Goal: Task Accomplishment & Management: Use online tool/utility

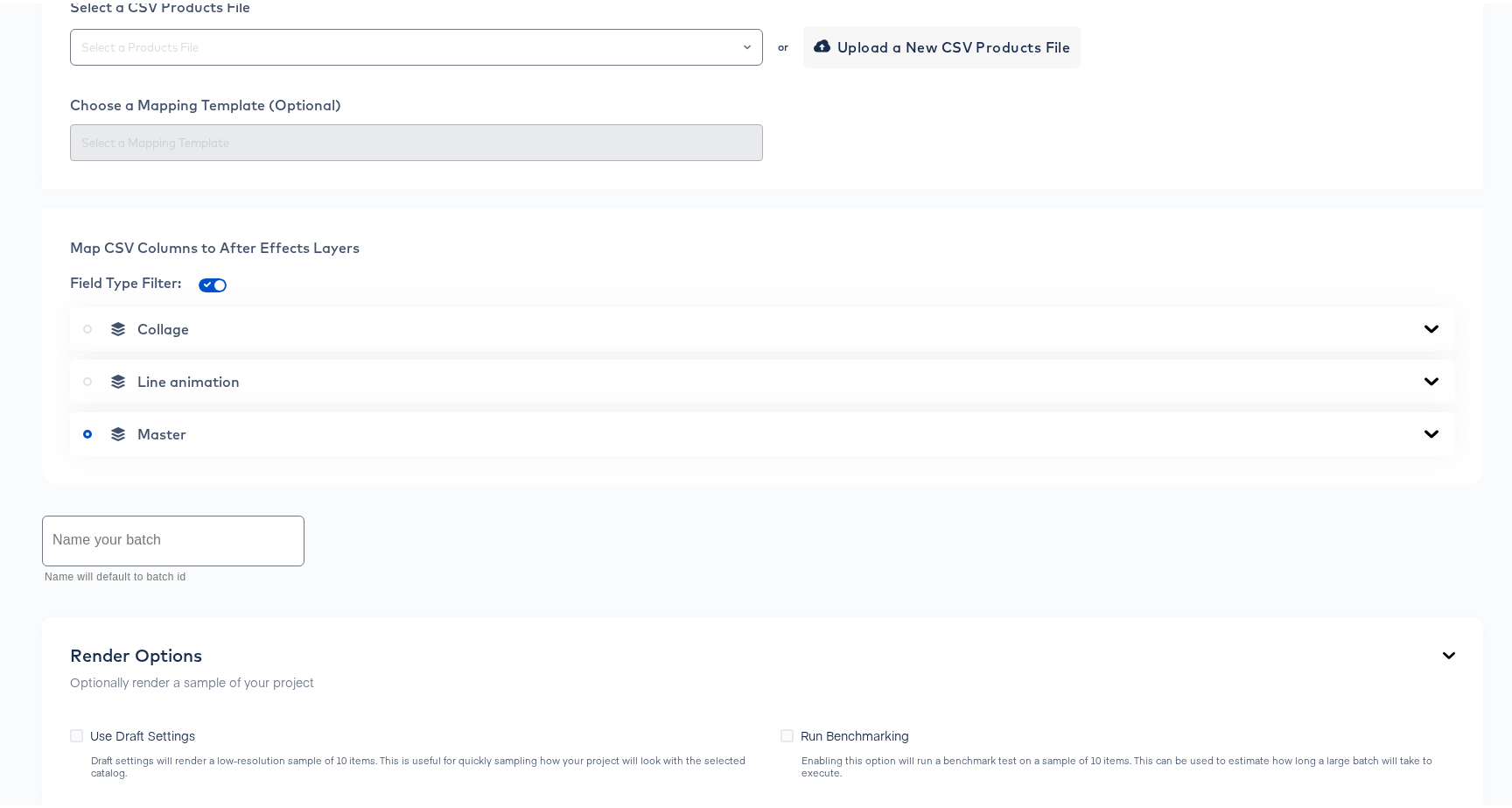
scroll to position [513, 0]
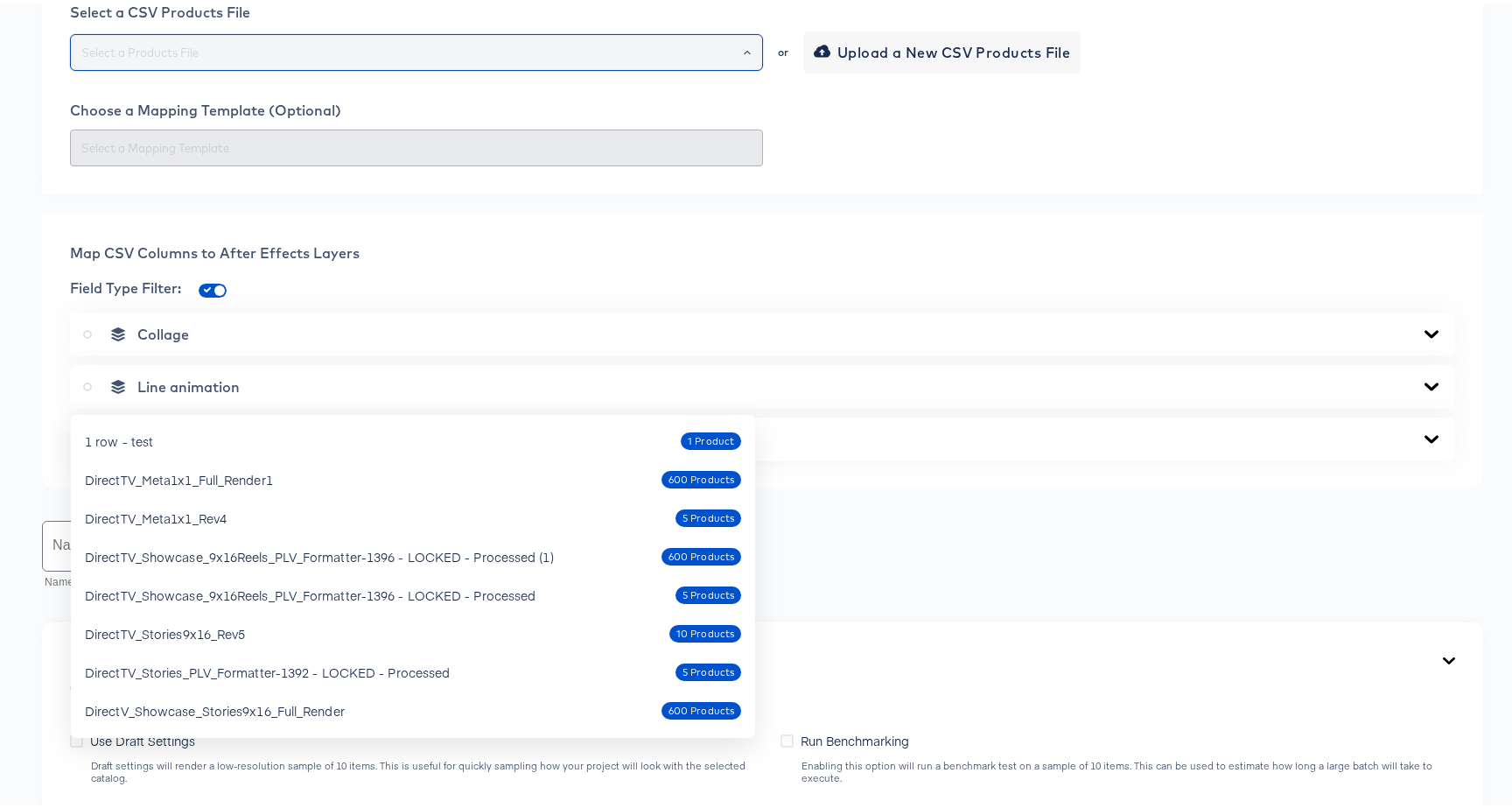
click at [125, 59] on input "text" at bounding box center [416, 49] width 677 height 20
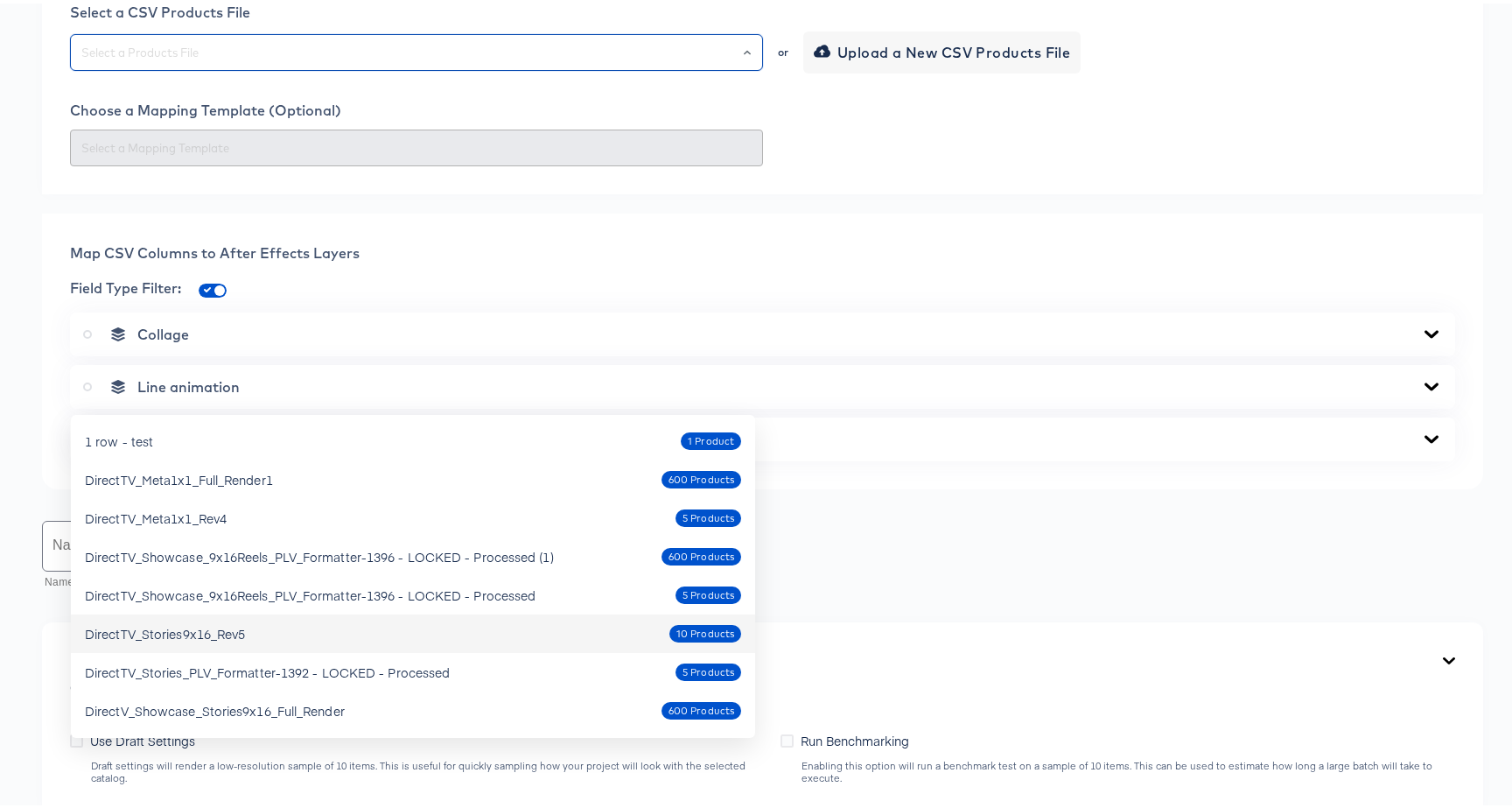
click at [220, 617] on div "DirectTV_Stories9x16_Rev5 10 Products" at bounding box center [413, 630] width 656 height 28
type input "DirectTV_Stories9x16_Rev5"
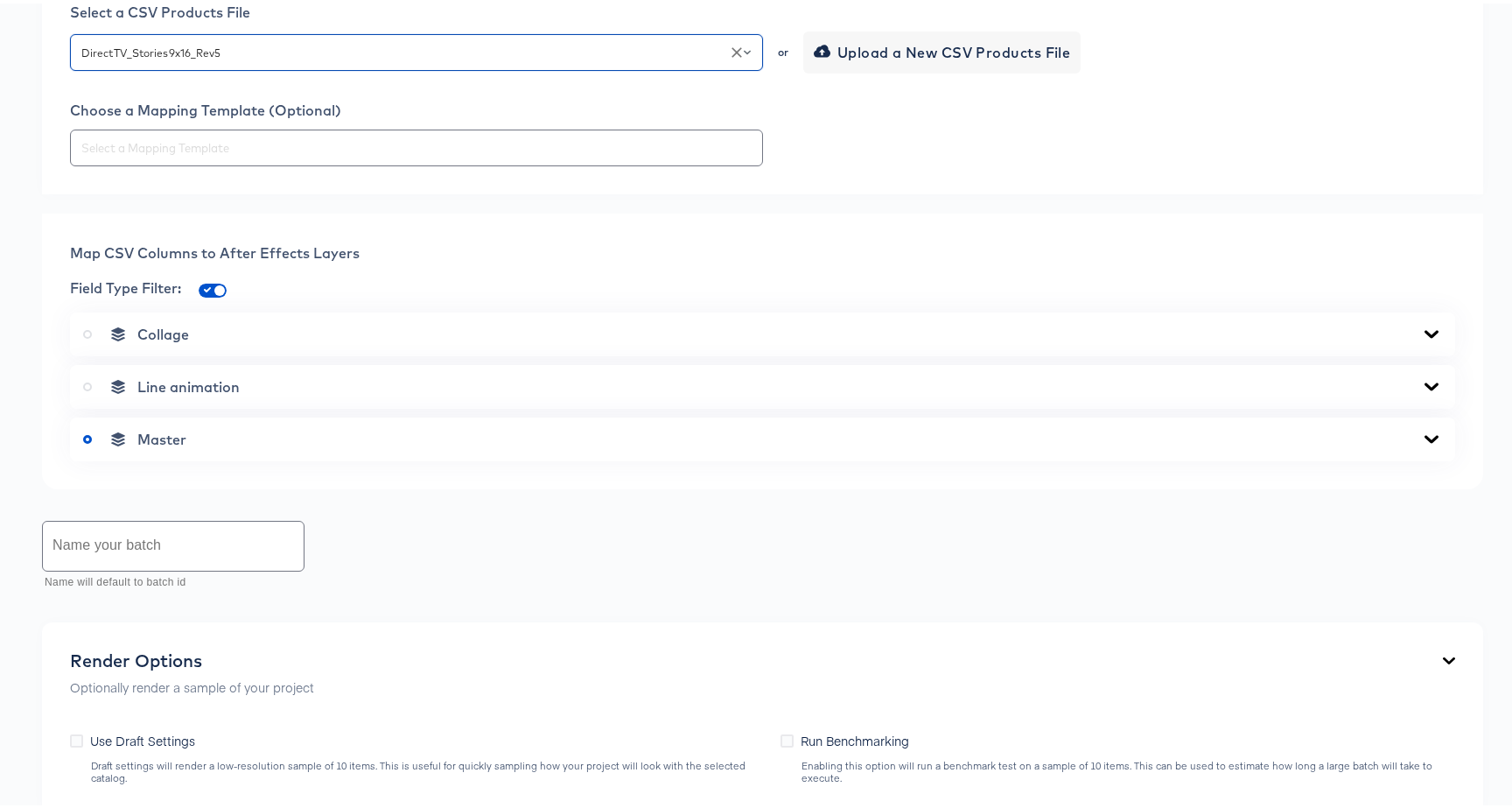
click at [995, 163] on div at bounding box center [763, 143] width 1385 height 37
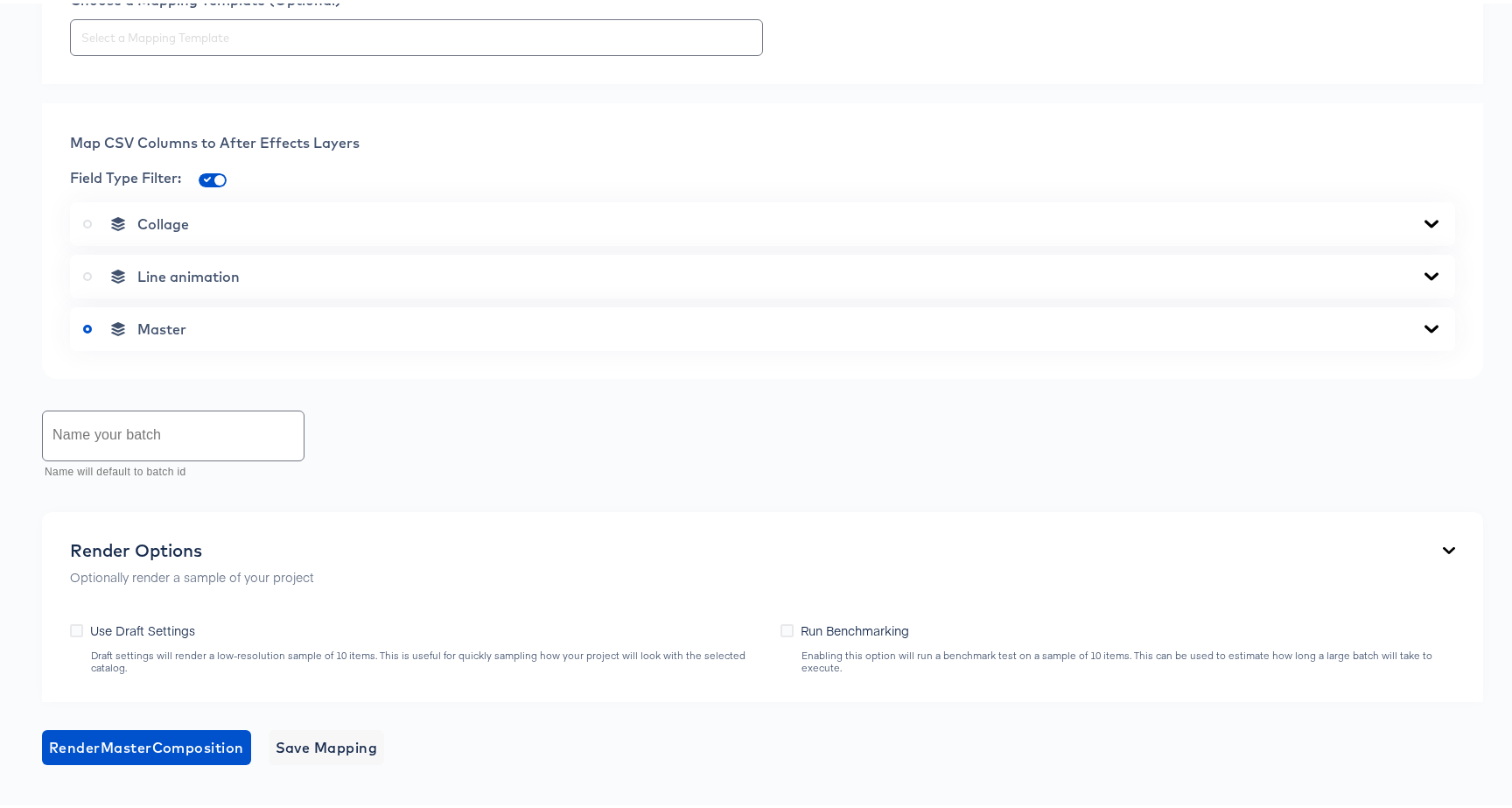
scroll to position [860, 0]
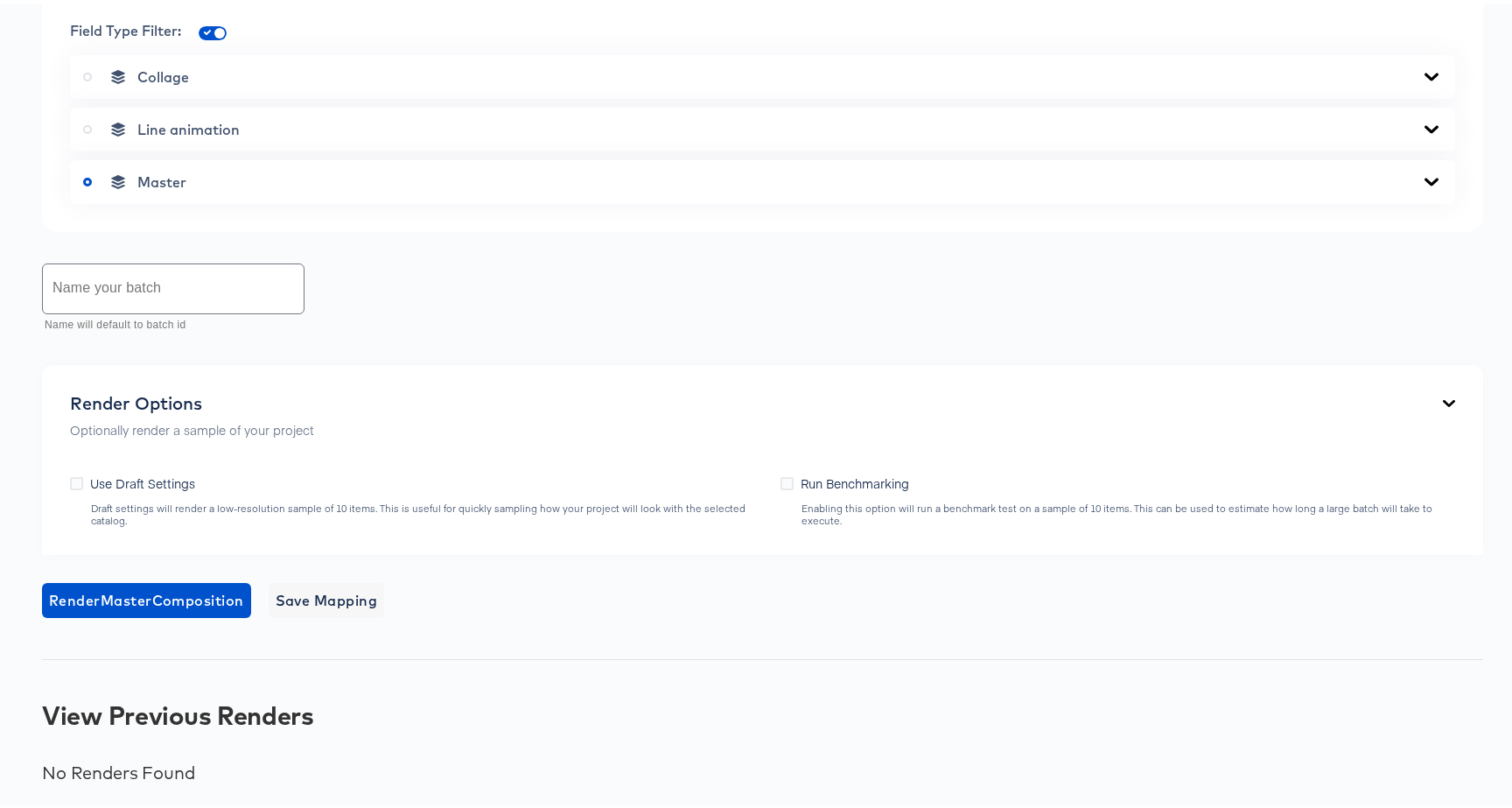
click at [266, 187] on div "Master" at bounding box center [763, 178] width 1359 height 18
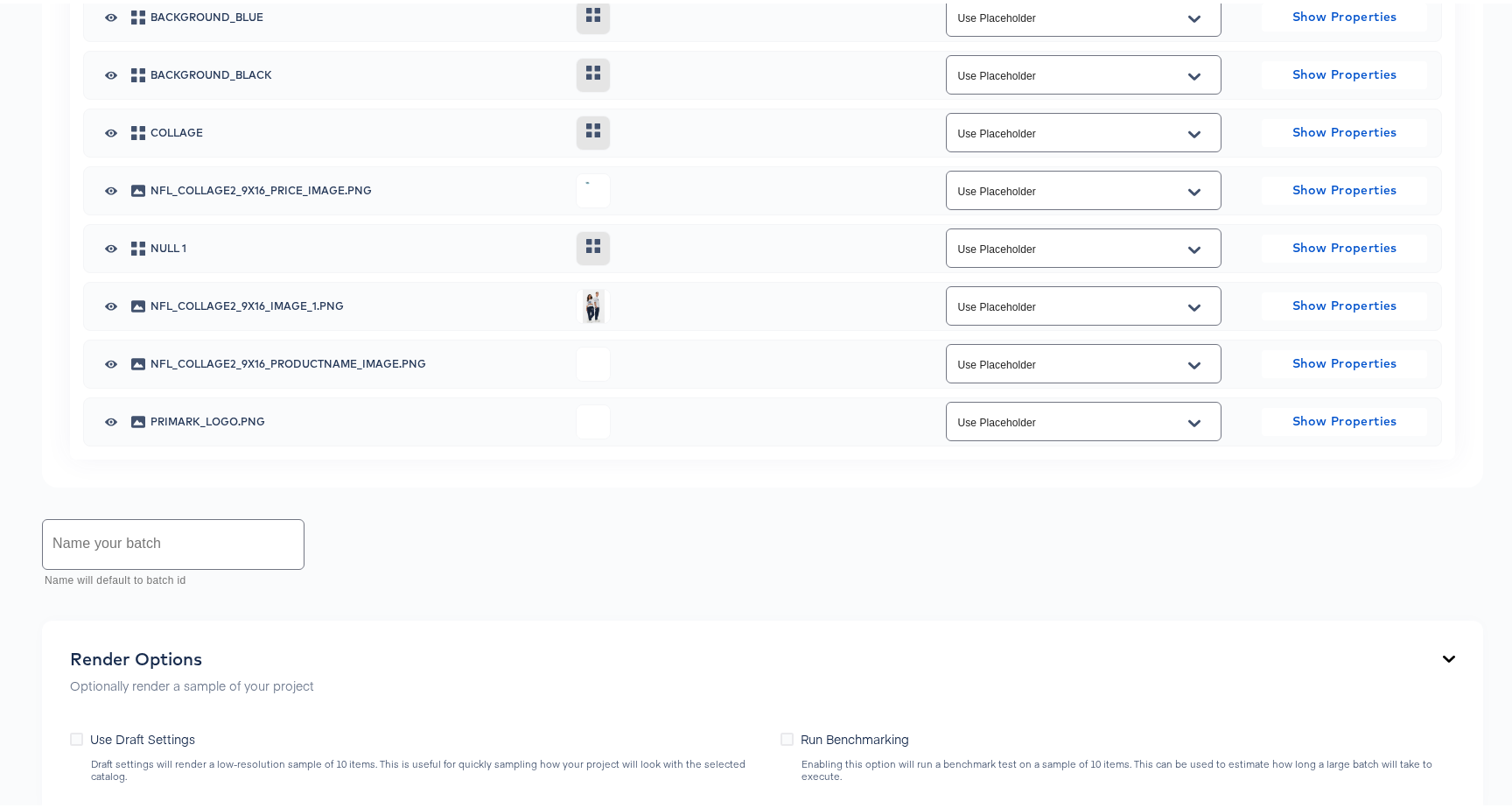
scroll to position [1278, 0]
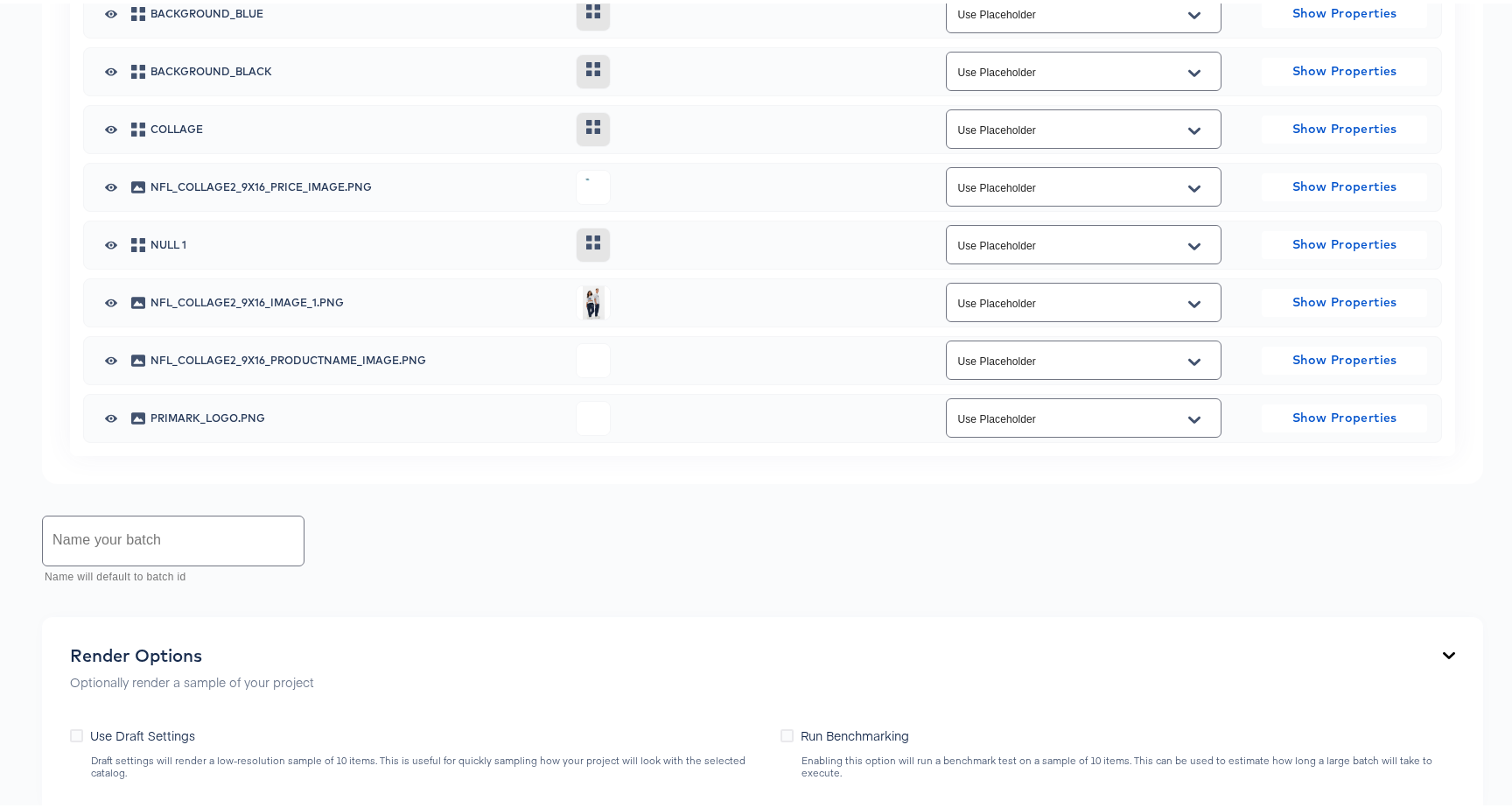
click at [1027, 309] on input "Use Placeholder" at bounding box center [1070, 299] width 232 height 20
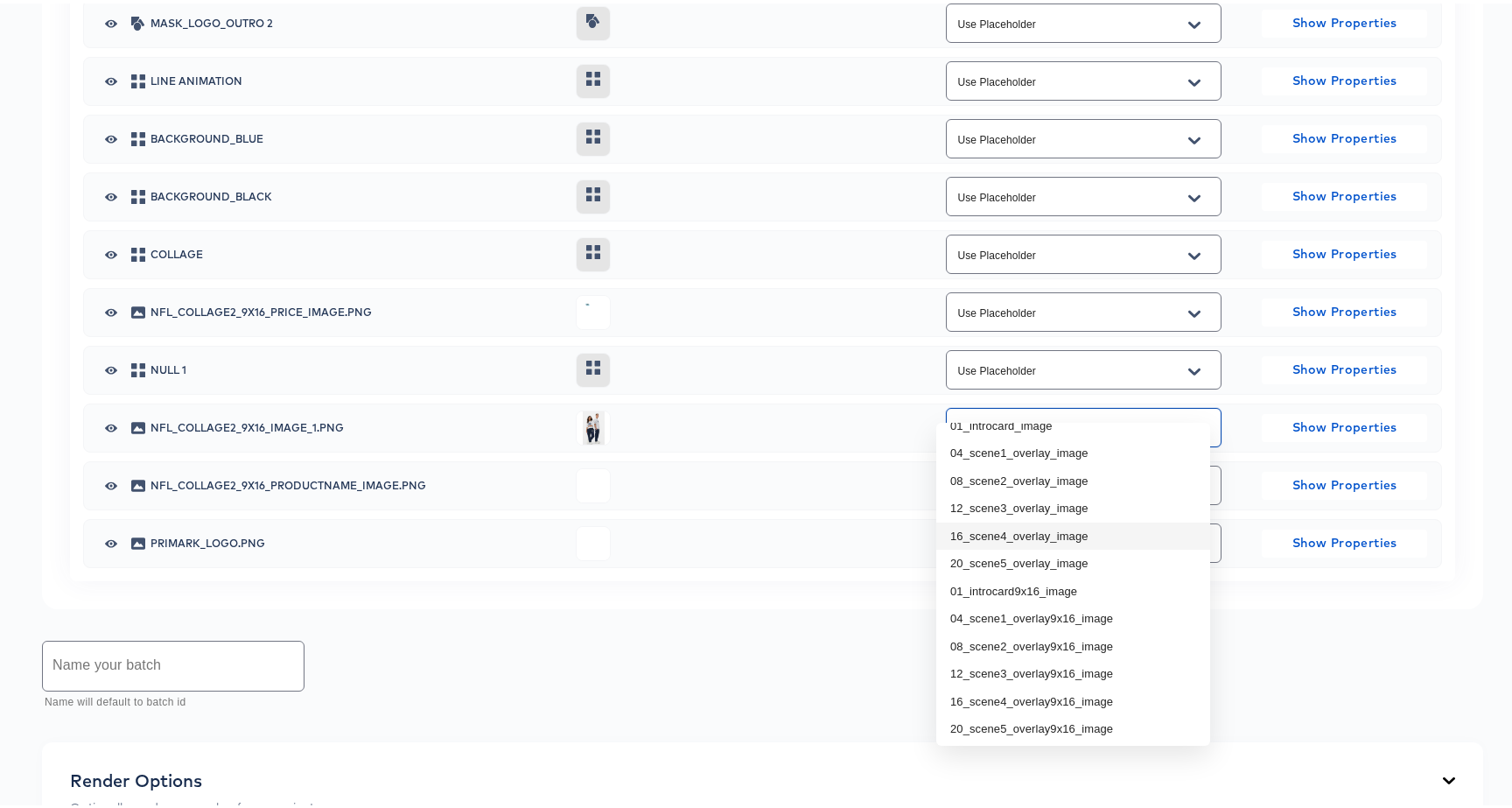
scroll to position [159, 0]
click at [1015, 531] on li "01_introcard9x16_image" at bounding box center [1073, 530] width 274 height 28
type input "01_introcard9x16_image"
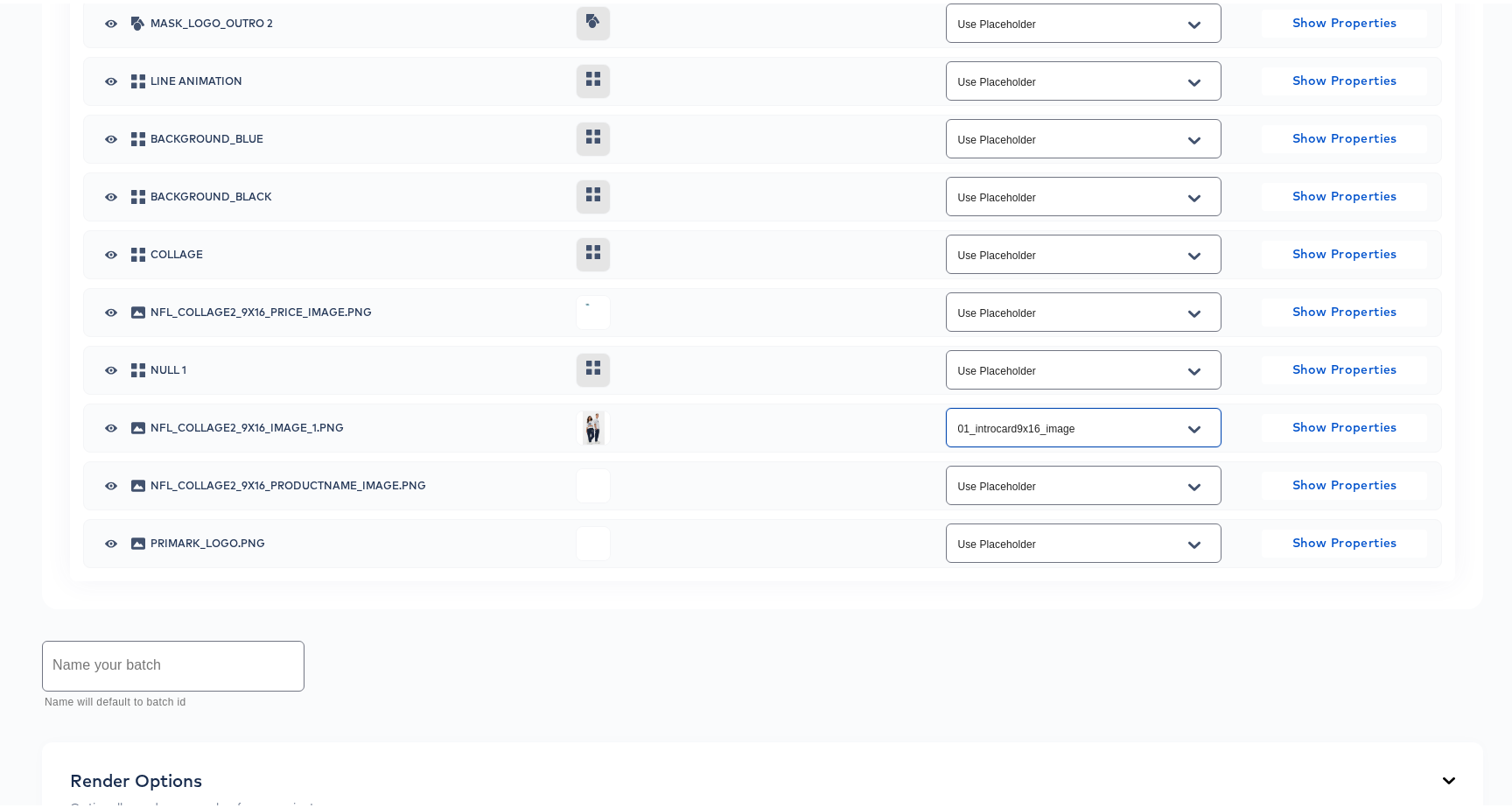
click at [30, 590] on div "Back CP10748_Collage Version 2_Meta 9x16 _PLV_NFL_v2 Portrait Video 1080 x 1920…" at bounding box center [762, 60] width 1525 height 2250
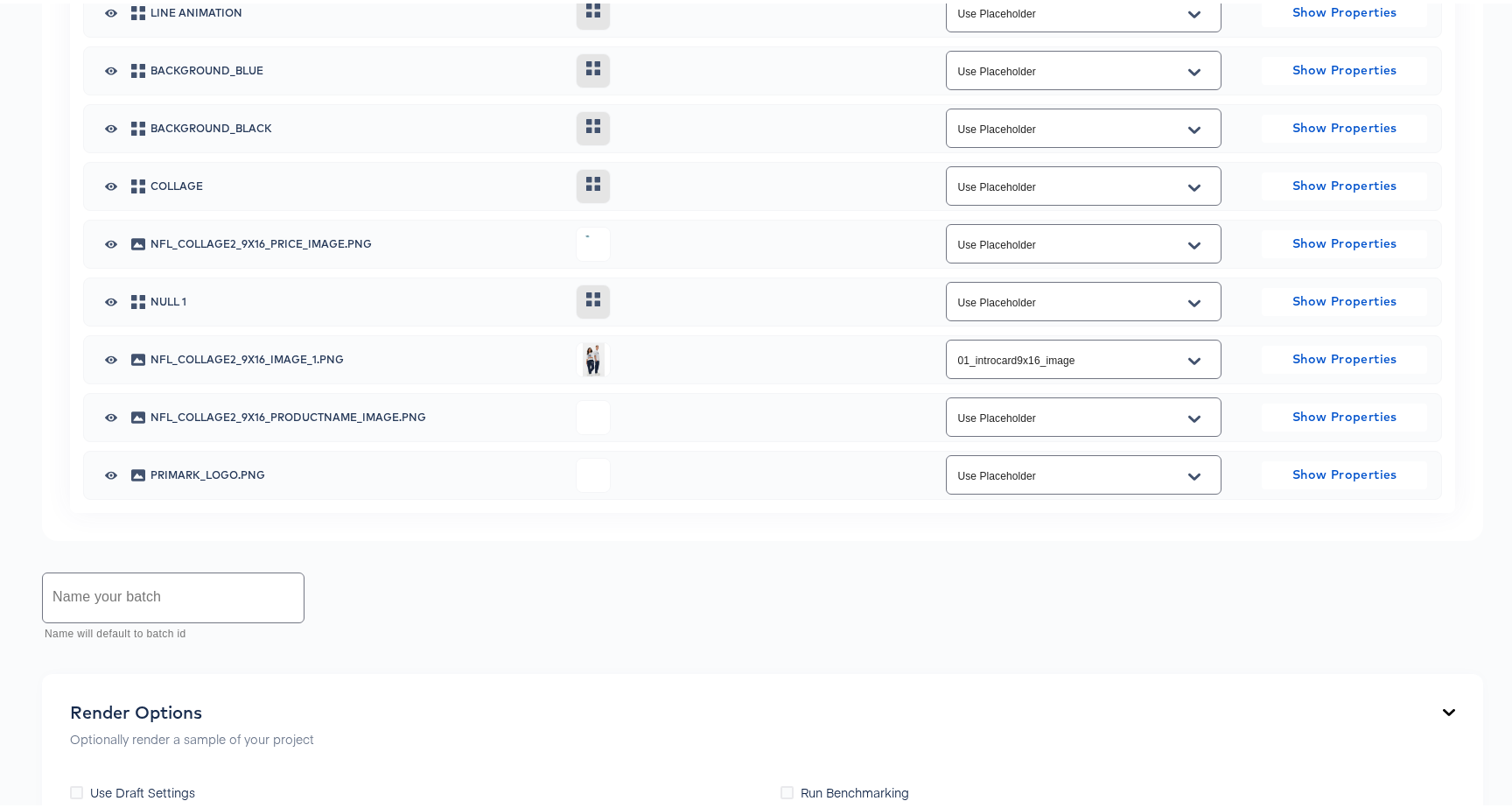
scroll to position [1870, 0]
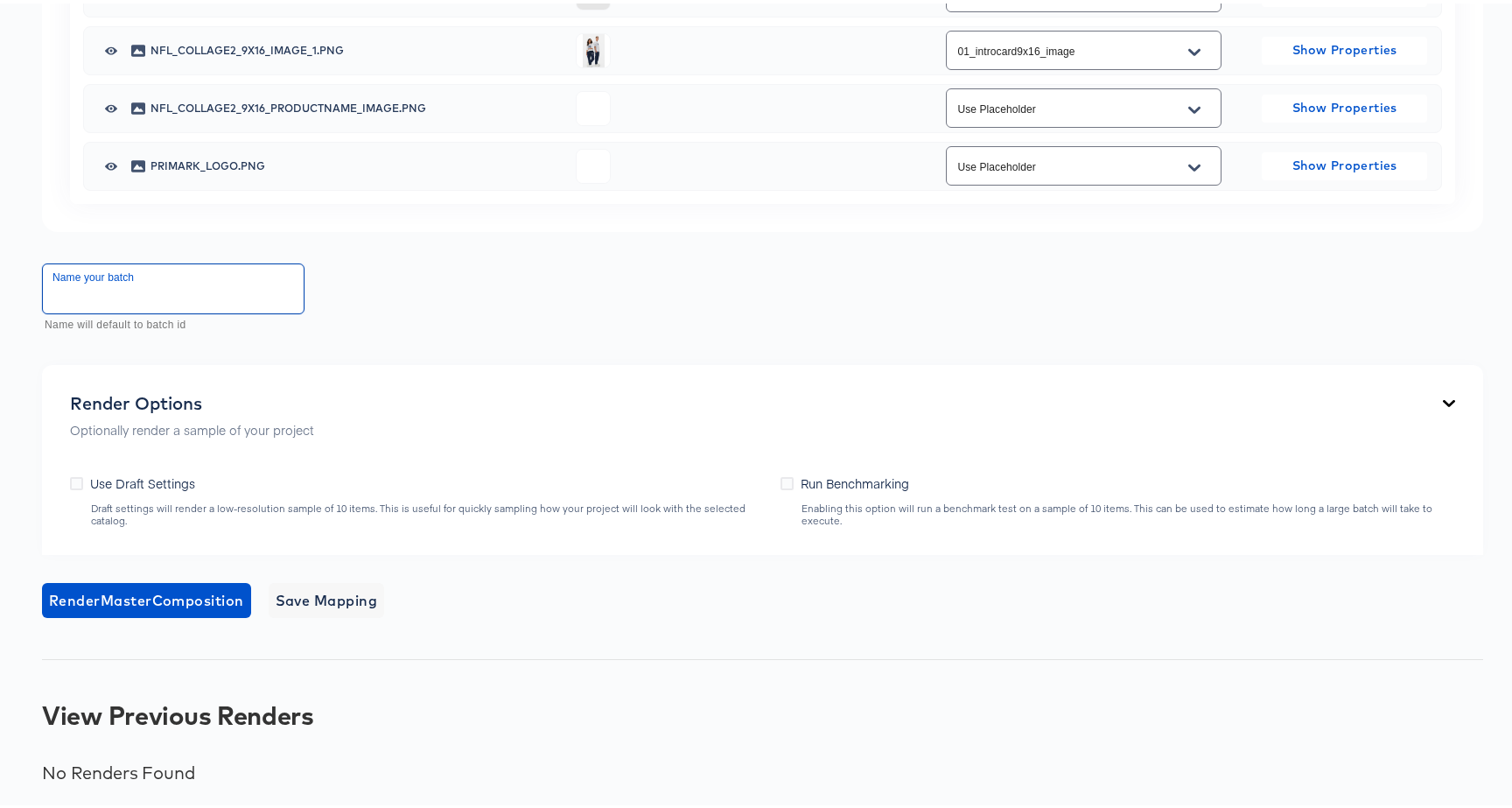
click at [150, 306] on input "text" at bounding box center [173, 285] width 261 height 49
type input "10 with 1 image mapped"
click at [102, 591] on span "Render Master Composition" at bounding box center [146, 596] width 195 height 24
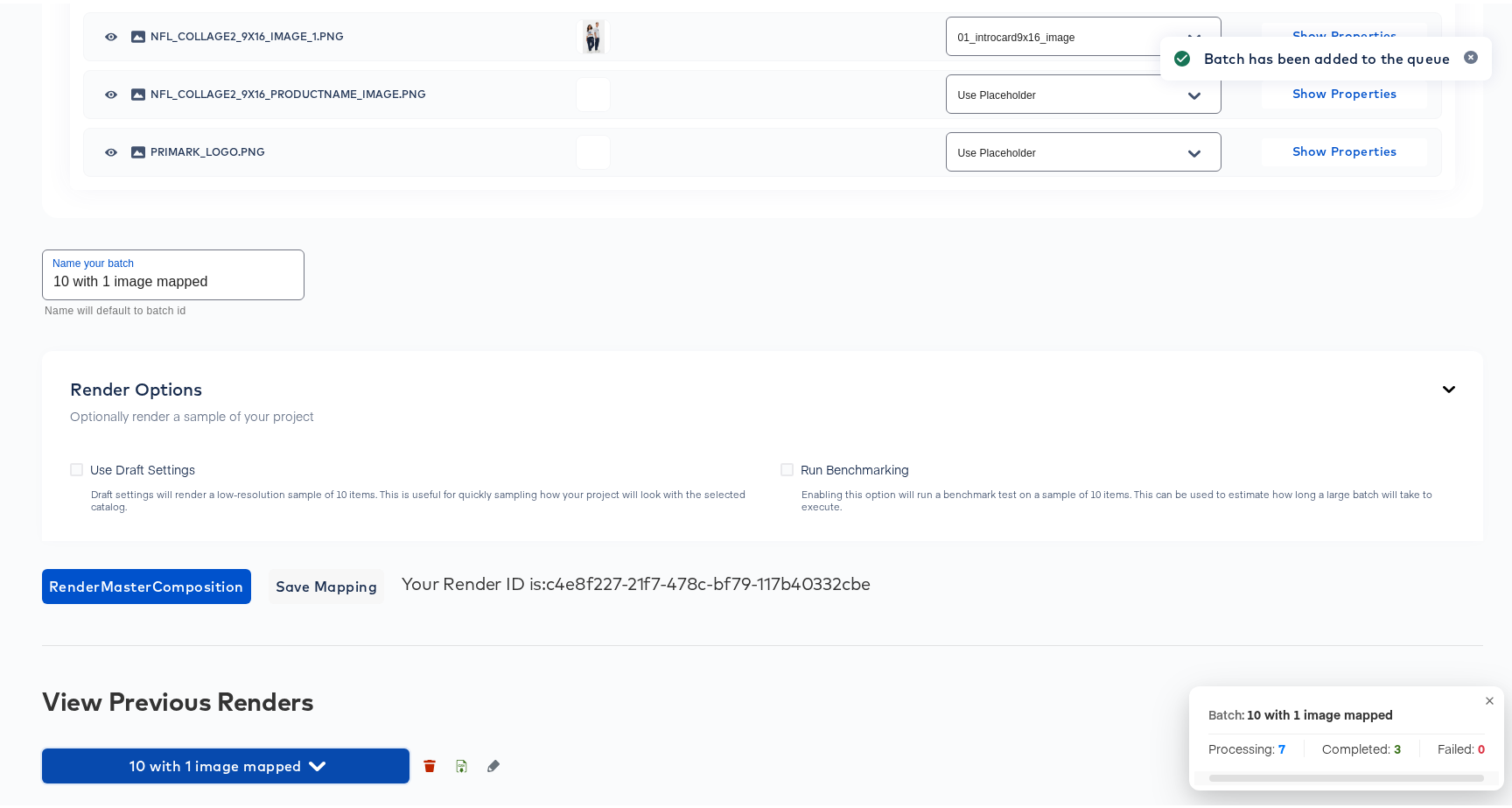
click at [348, 771] on span "10 with 1 image mapped" at bounding box center [225, 762] width 350 height 24
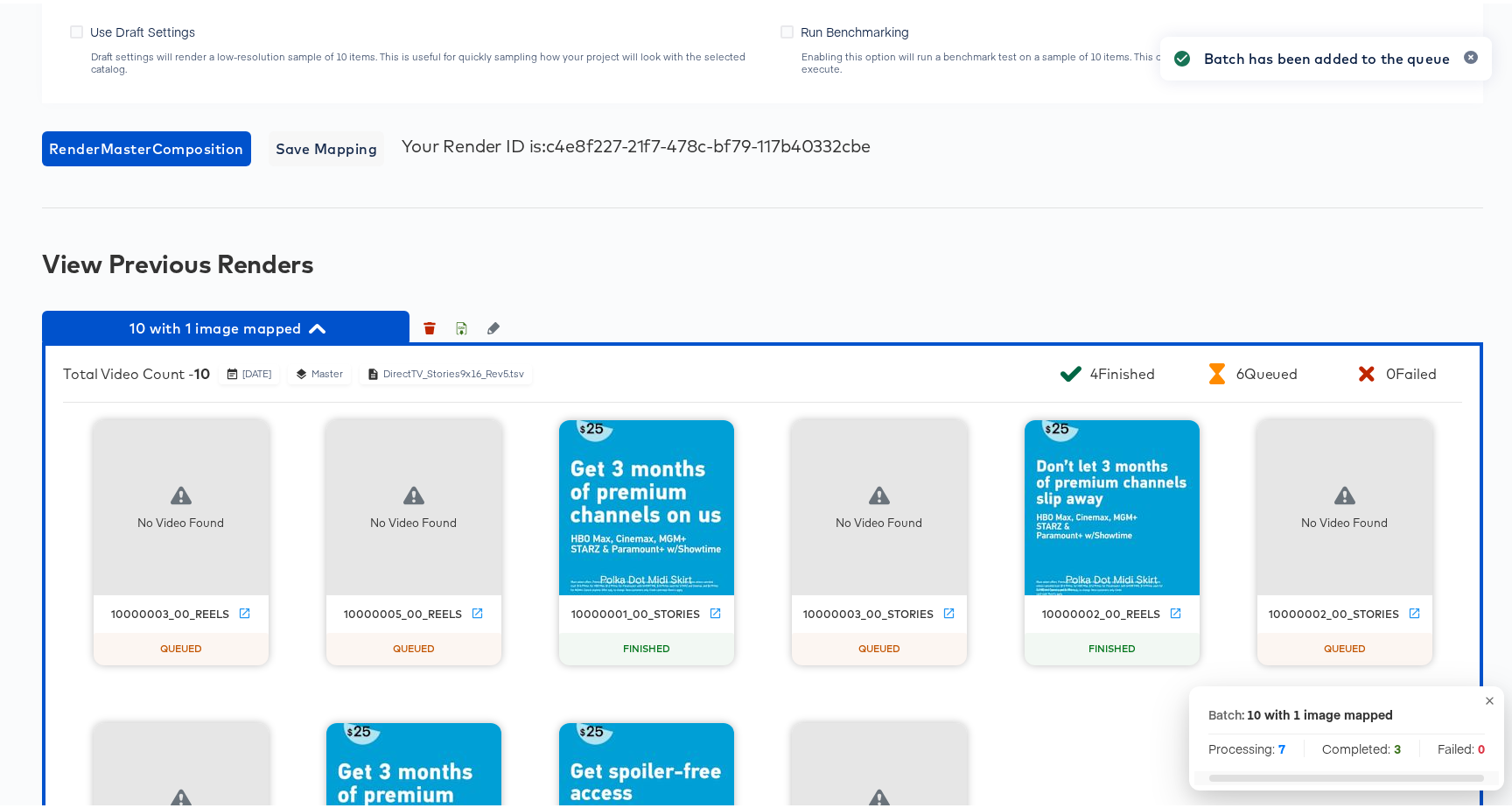
scroll to position [2527, 0]
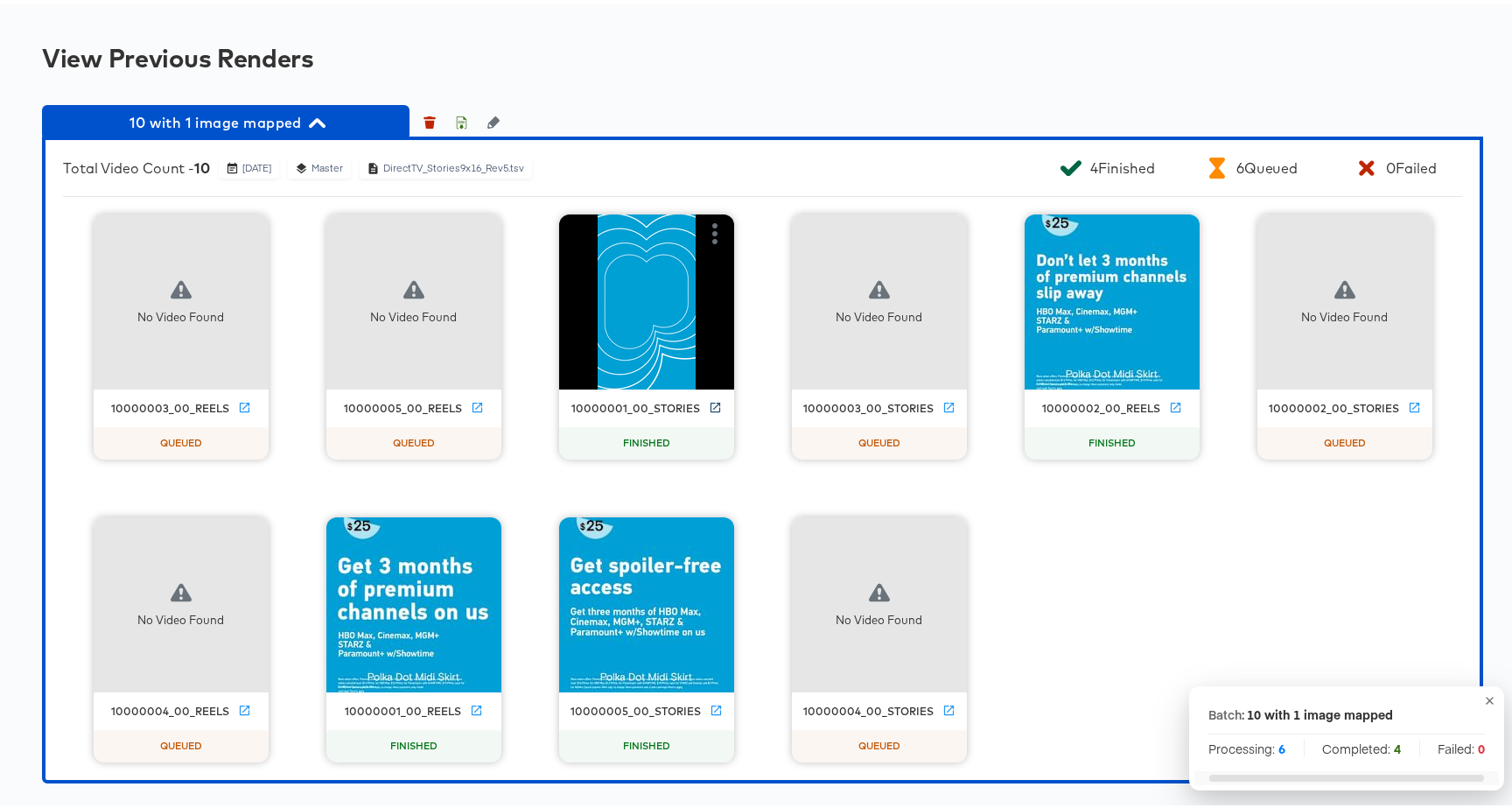
click at [709, 402] on icon at bounding box center [715, 404] width 13 height 13
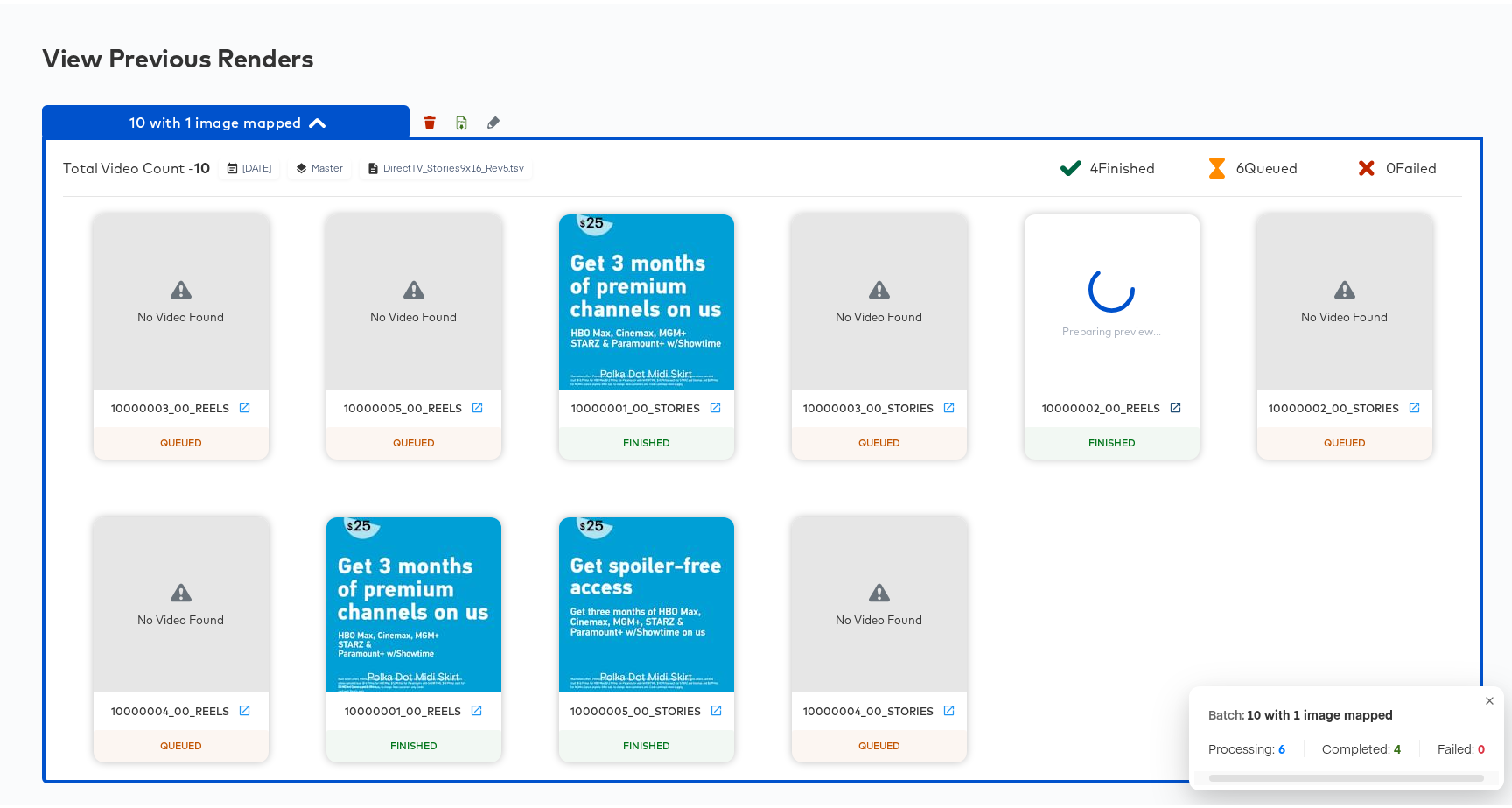
click at [1169, 403] on icon at bounding box center [1175, 404] width 13 height 13
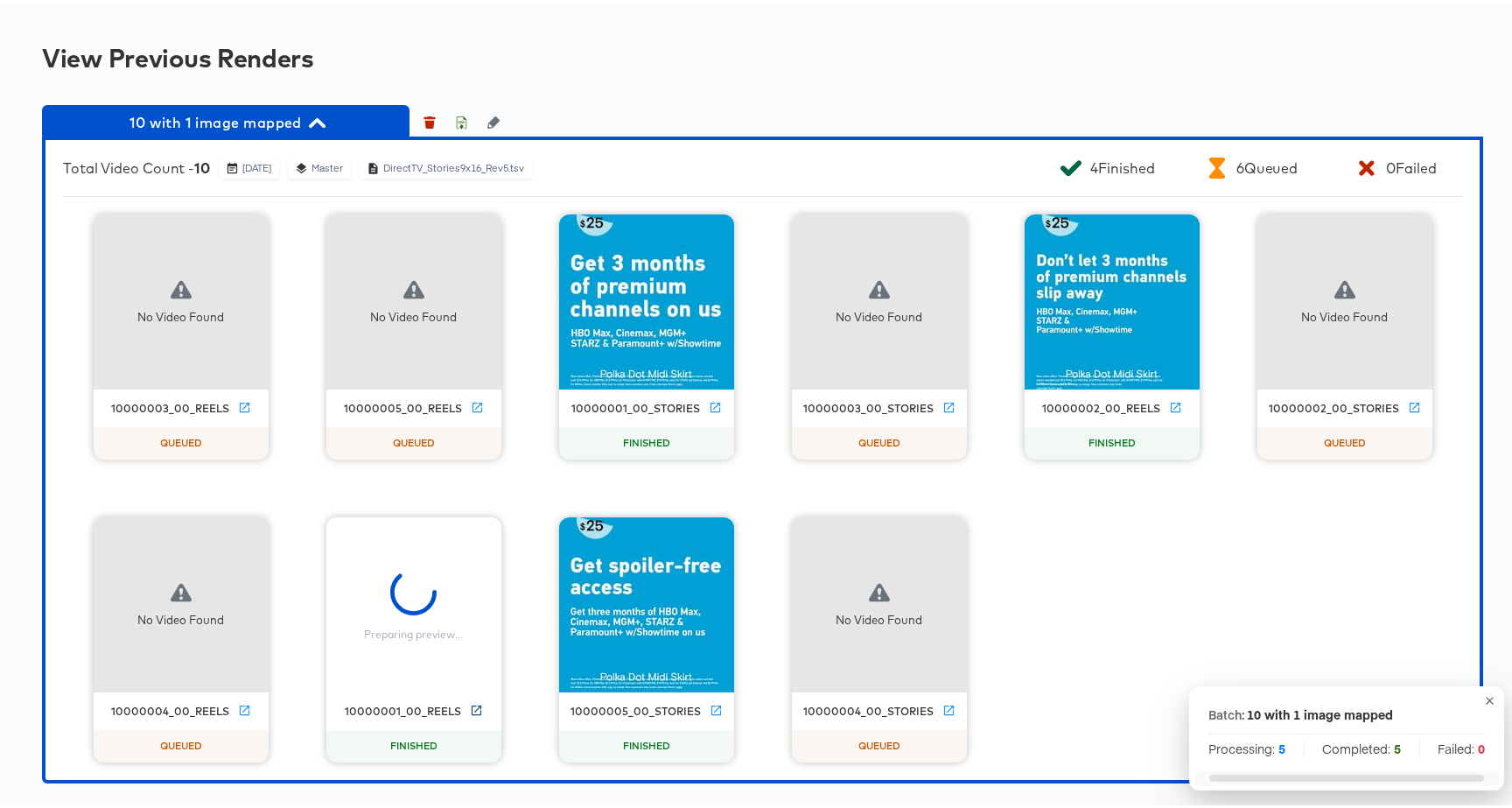
click at [470, 705] on icon at bounding box center [476, 707] width 13 height 13
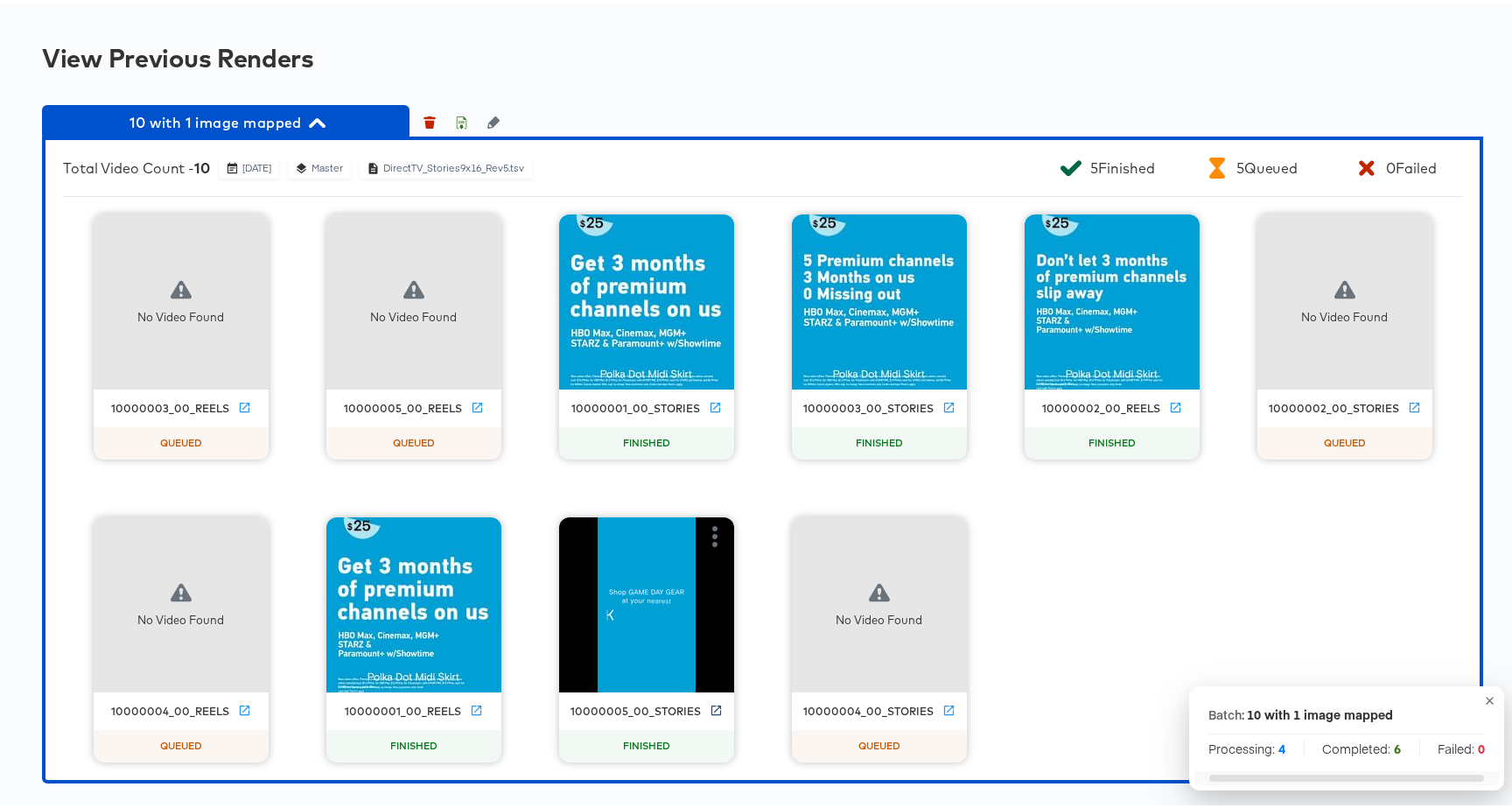
click at [711, 705] on icon at bounding box center [716, 707] width 13 height 13
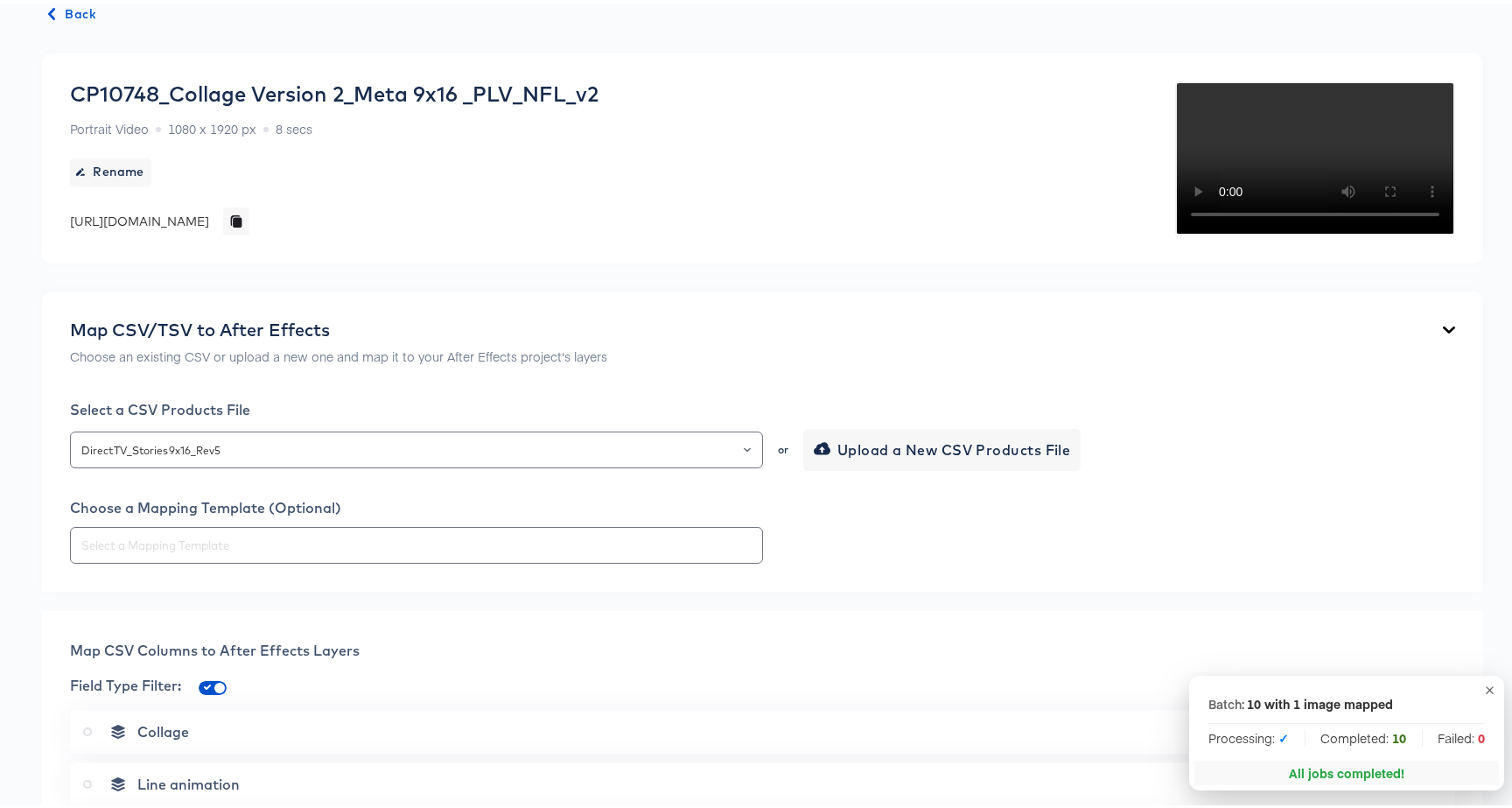
scroll to position [0, 0]
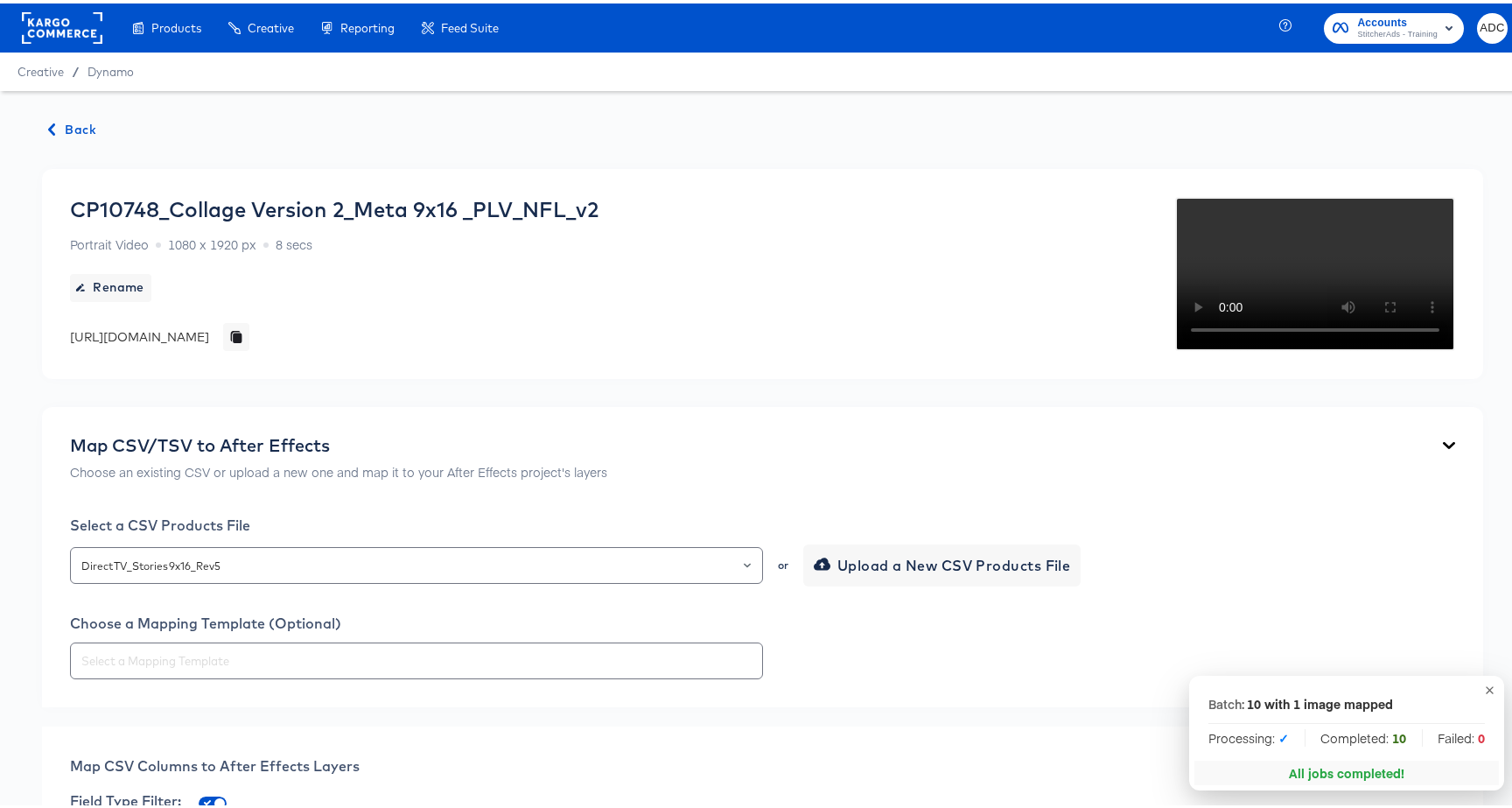
click at [72, 125] on span "Back" at bounding box center [72, 126] width 47 height 22
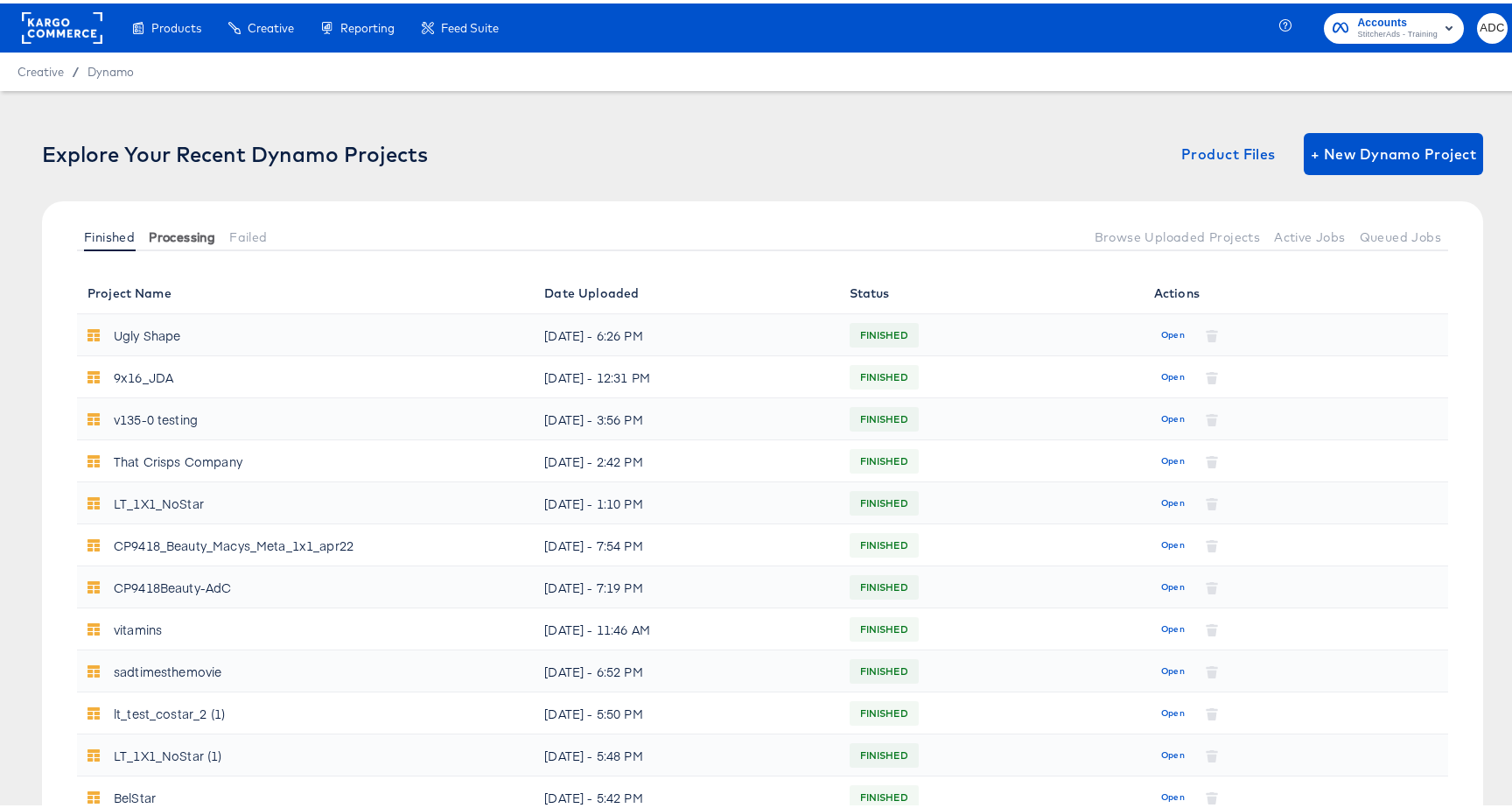
click at [187, 236] on span "Processing" at bounding box center [182, 233] width 67 height 14
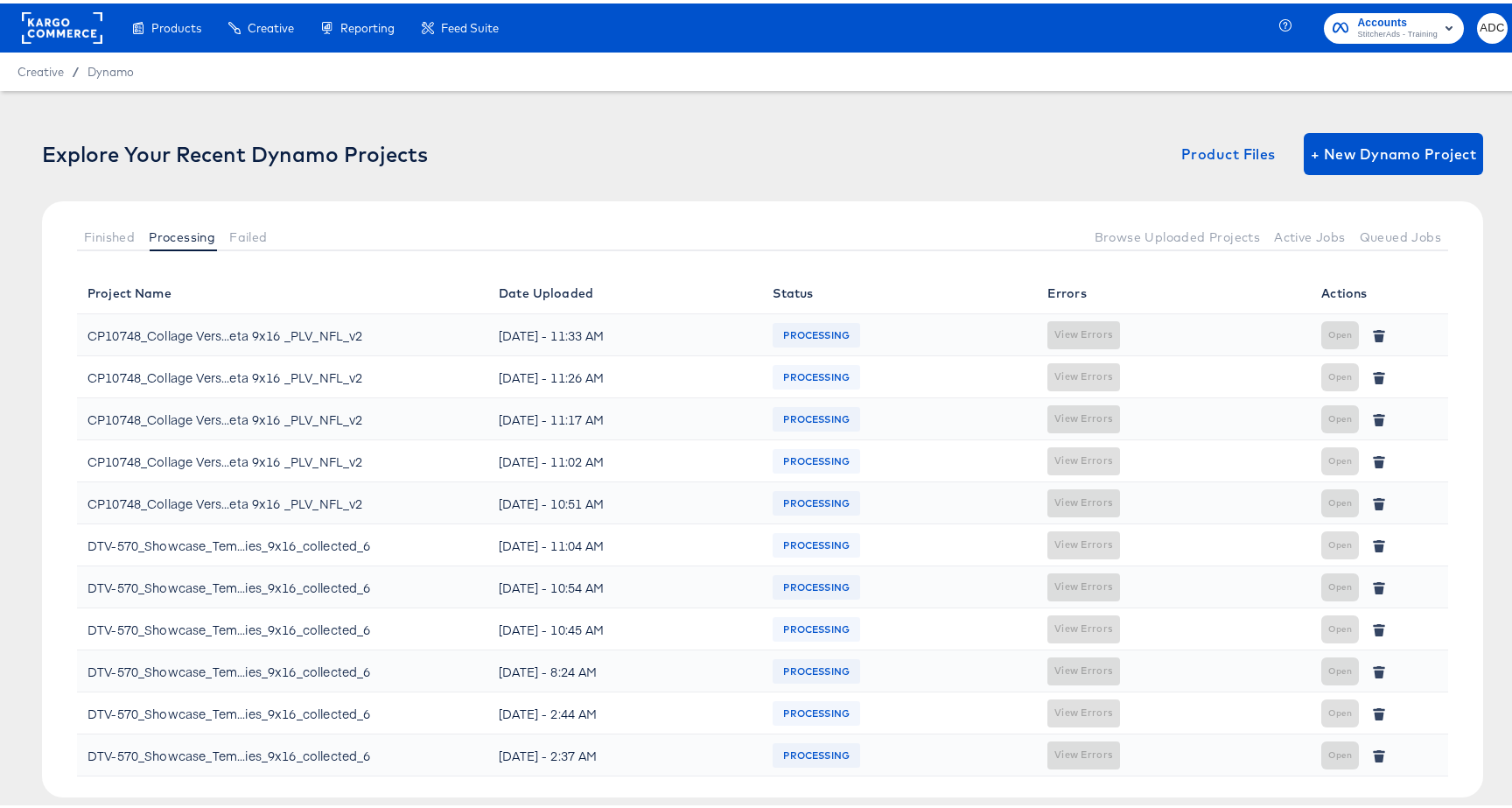
click at [198, 326] on div "CP10748_Collage Vers...eta 9x16 _PLV_NFL_v2" at bounding box center [224, 332] width 275 height 28
drag, startPoint x: 198, startPoint y: 326, endPoint x: 199, endPoint y: 340, distance: 14.0
click at [198, 326] on div "CP10748_Collage Vers...eta 9x16 _PLV_NFL_v2" at bounding box center [224, 332] width 275 height 28
click at [278, 368] on div "CP10748_Collage Vers...eta 9x16 _PLV_NFL_v2" at bounding box center [224, 374] width 275 height 28
click at [288, 415] on div "CP10748_Collage Vers...eta 9x16 _PLV_NFL_v2" at bounding box center [224, 415] width 275 height 28
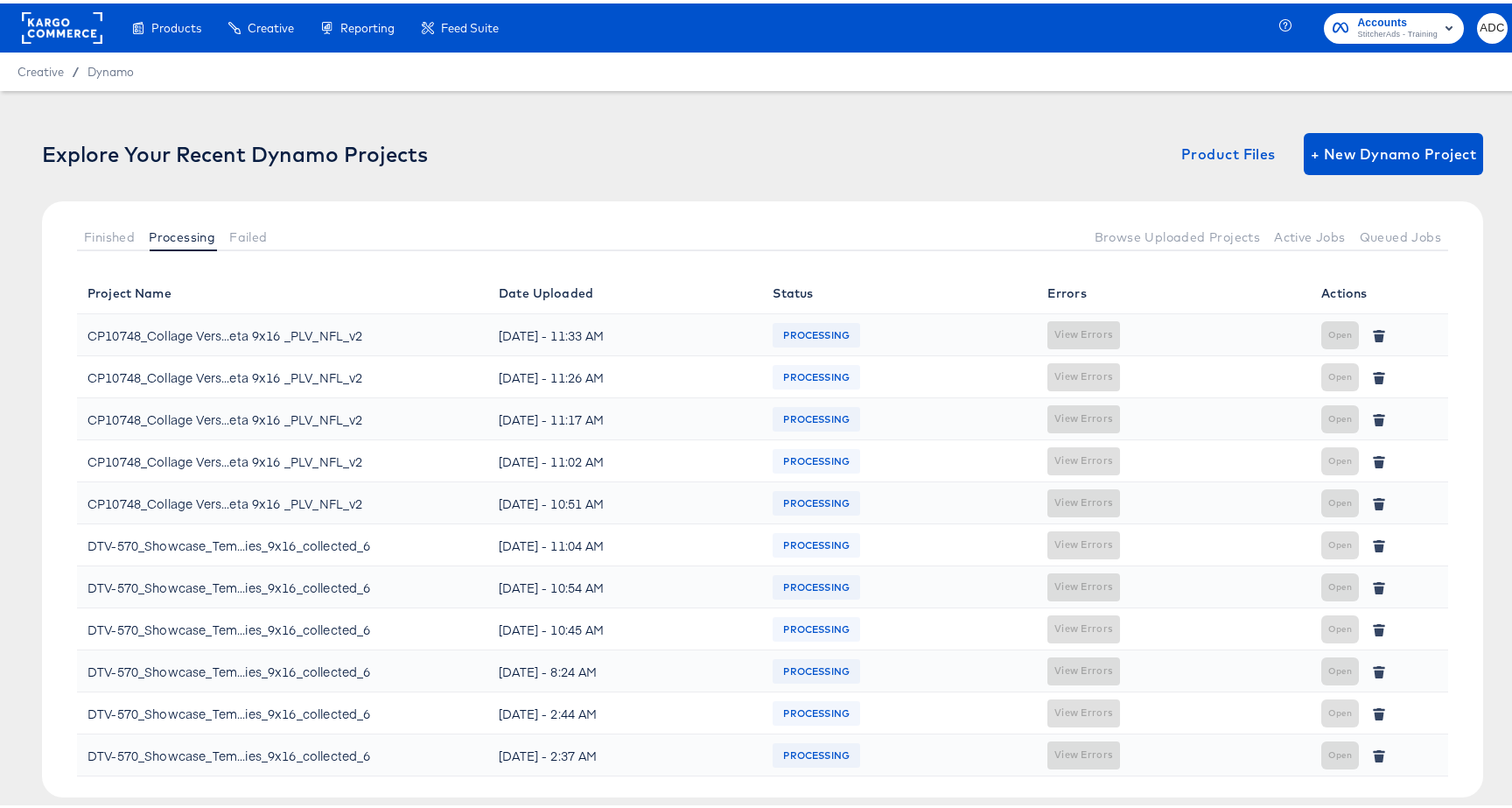
click at [286, 441] on td "CP10748_Collage Vers...eta 9x16 _PLV_NFL_v2" at bounding box center [282, 457] width 412 height 42
click at [302, 510] on div "CP10748_Collage Vers...eta 9x16 _PLV_NFL_v2" at bounding box center [224, 500] width 275 height 28
click at [119, 251] on div "Finished Processing Failed Browse Uploaded Projects Active Jobs Queued Jobs" at bounding box center [762, 233] width 1441 height 71
click at [112, 245] on button "Finished" at bounding box center [109, 232] width 65 height 29
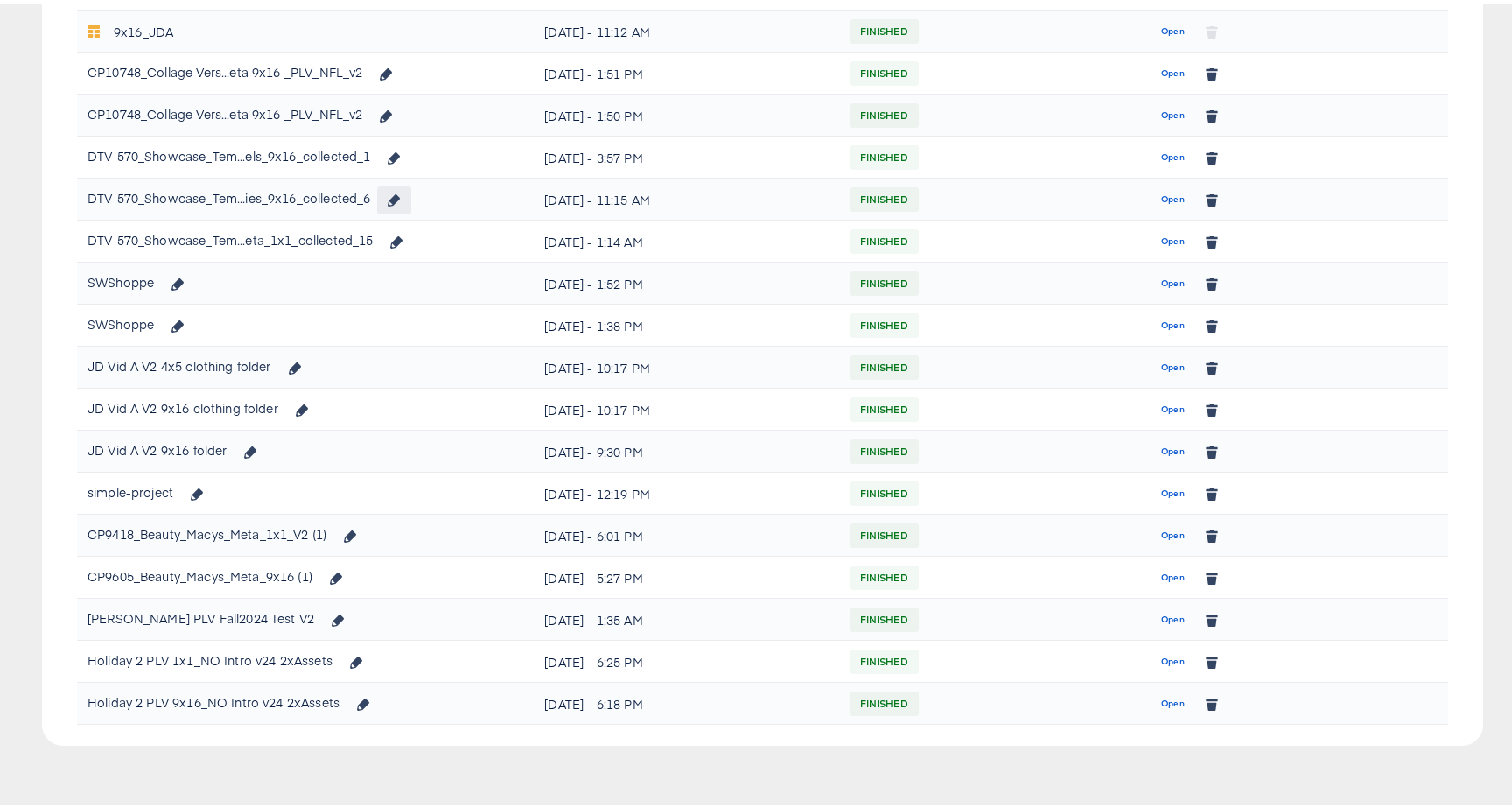
scroll to position [975, 0]
click at [1169, 76] on span "Open" at bounding box center [1173, 70] width 23 height 16
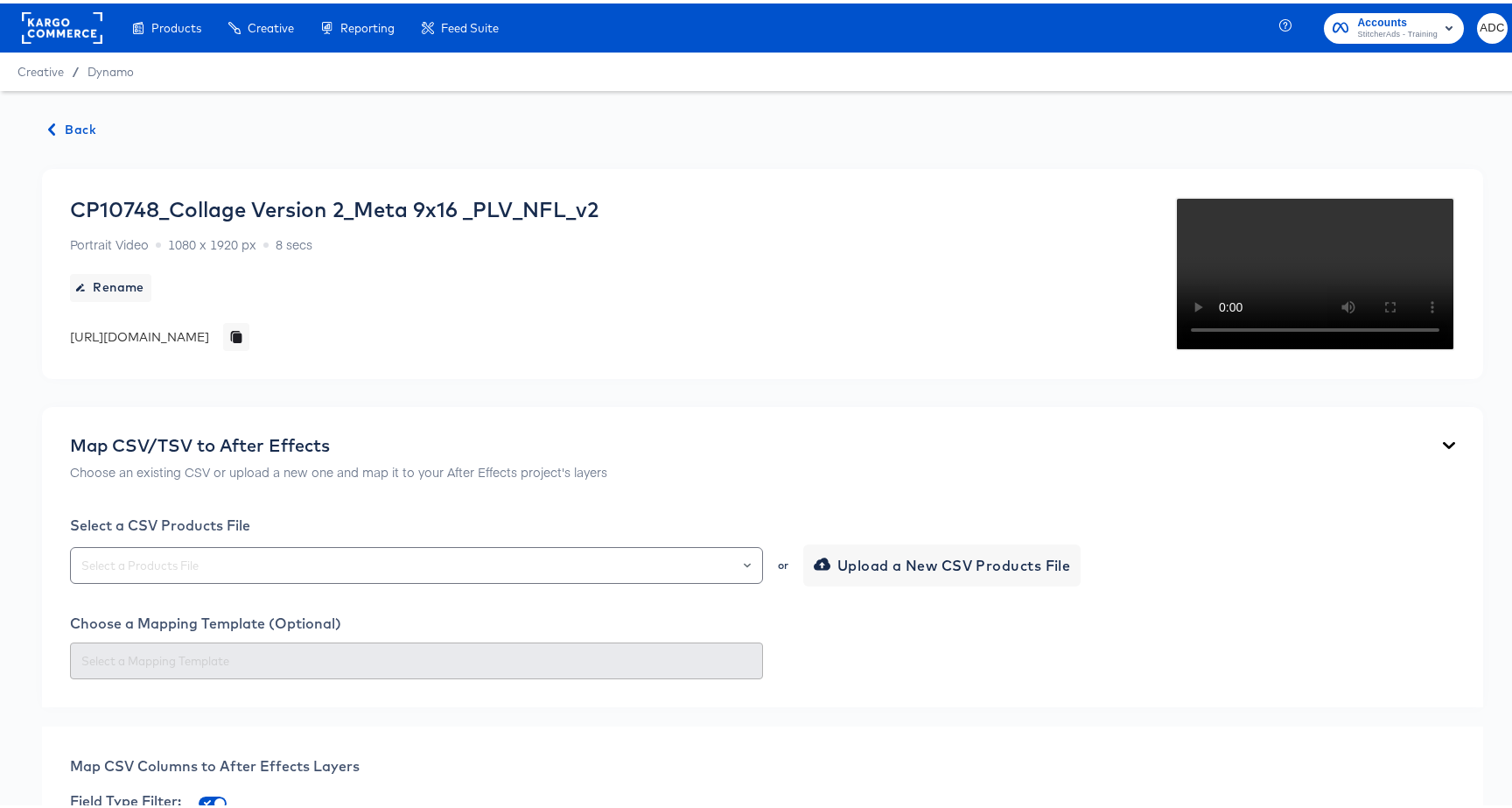
click at [1050, 348] on div "CP10748_Collage Version 2_Meta 9x16 _PLV_NFL_v2 Portrait Video 1080 x 1920 px 8…" at bounding box center [763, 270] width 1385 height 154
click at [598, 292] on div "CP10748_Collage Version 2_Meta 9x16 _PLV_NFL_v2 Portrait Video 1080 x 1920 px 8…" at bounding box center [335, 270] width 529 height 154
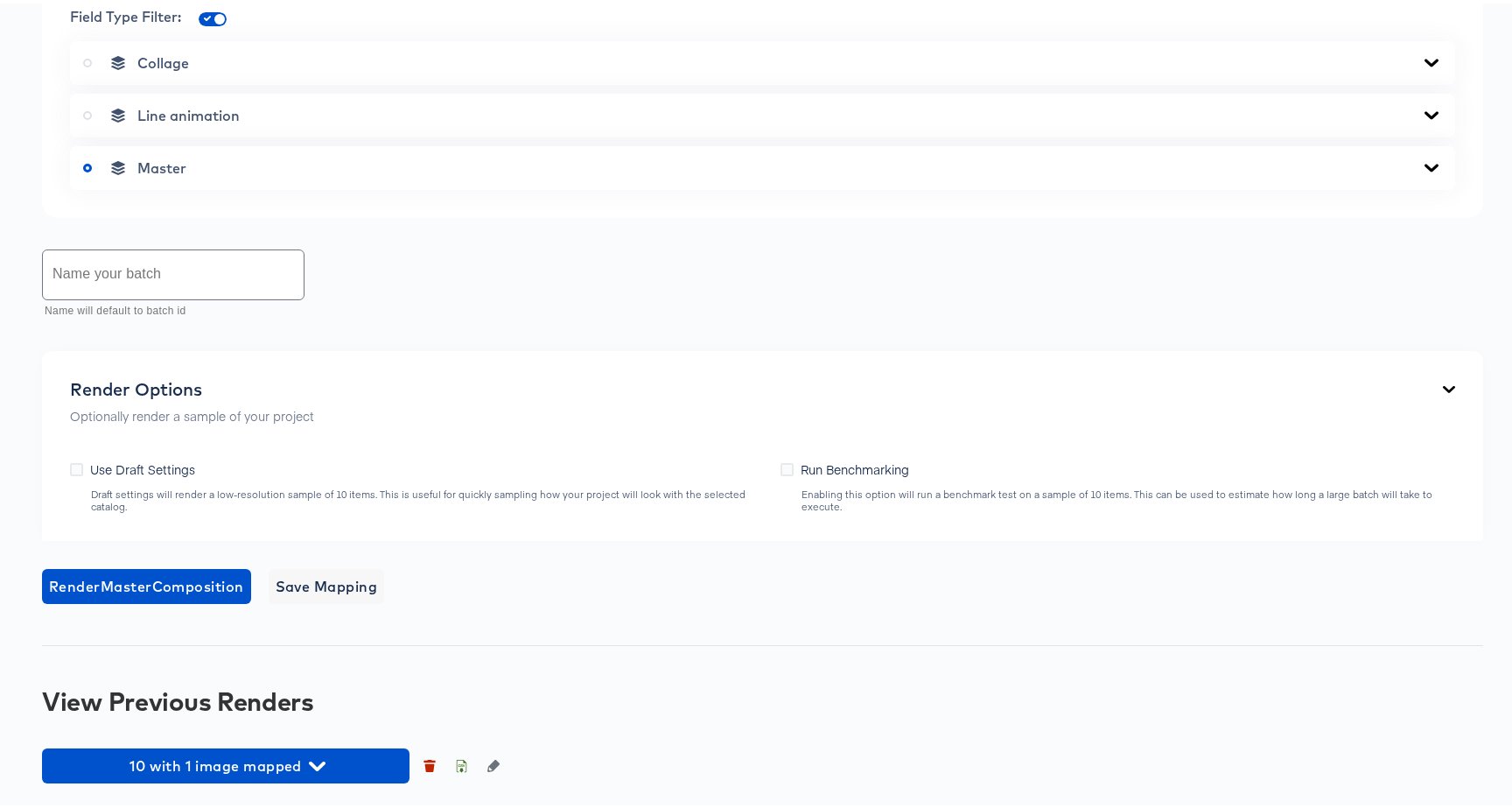
scroll to position [1124, 0]
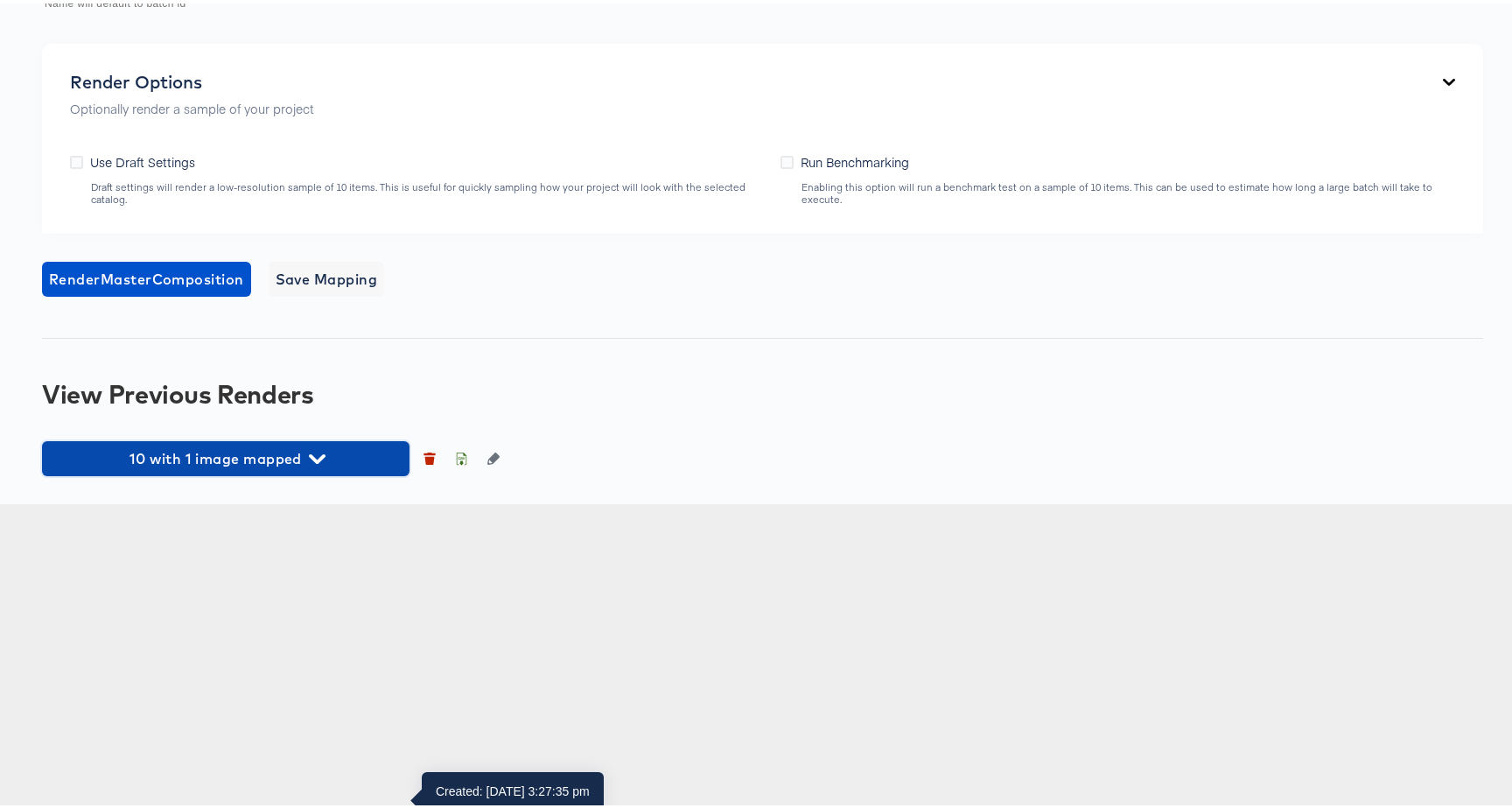
drag, startPoint x: 368, startPoint y: 750, endPoint x: 393, endPoint y: 695, distance: 60.4
click at [368, 472] on button "10 with 1 image mapped" at bounding box center [226, 455] width 367 height 35
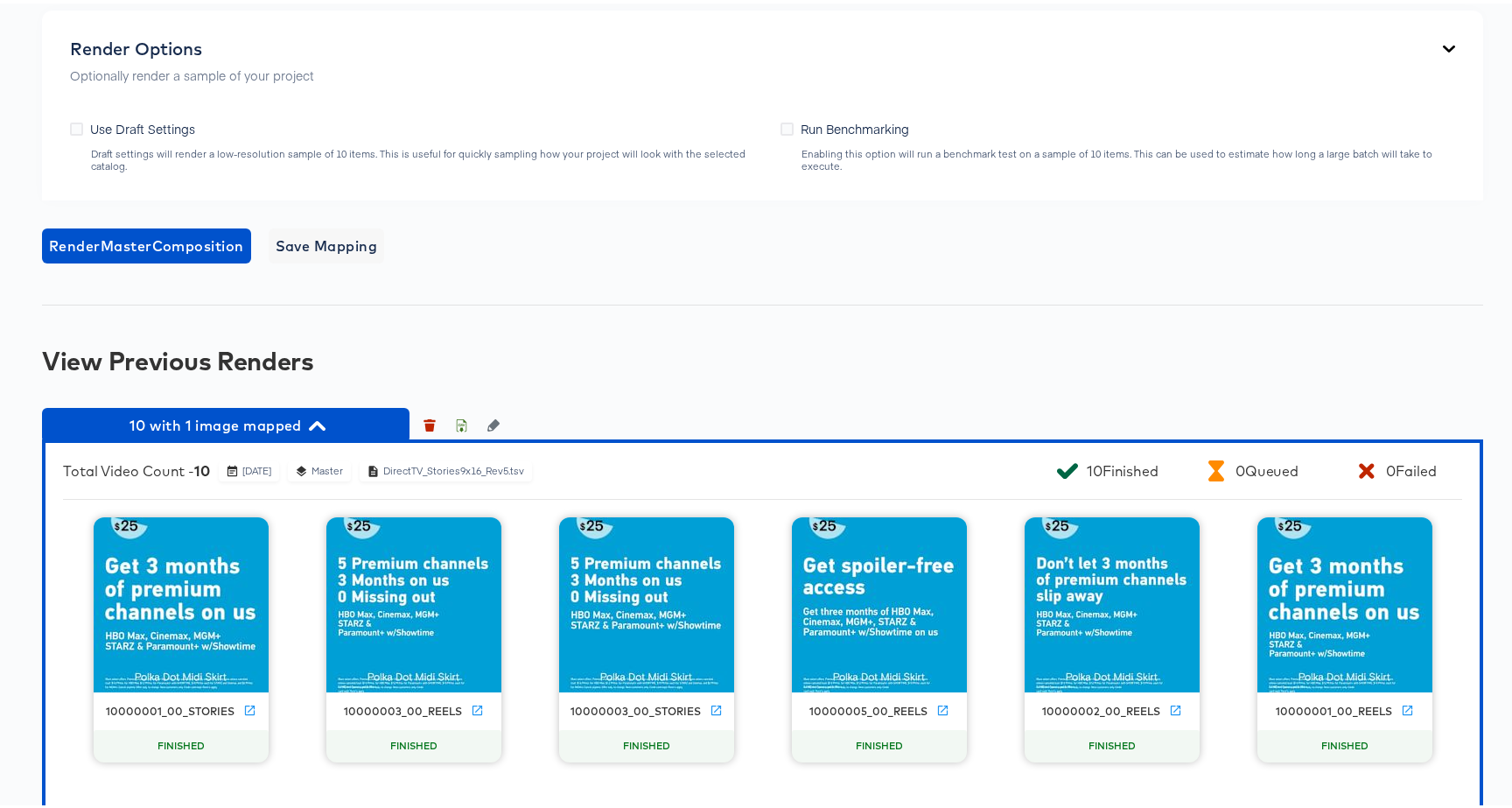
scroll to position [1767, 0]
